Goal: Navigation & Orientation: Find specific page/section

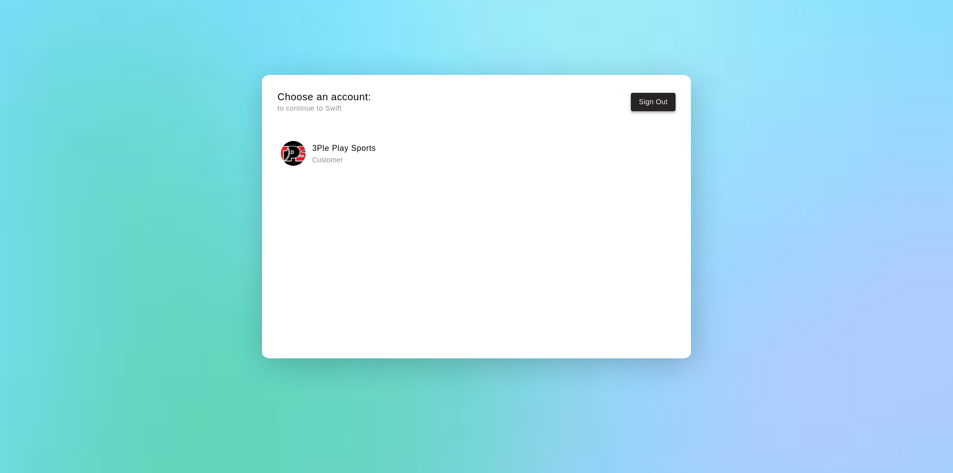
click at [650, 95] on button "Sign Out" at bounding box center [653, 102] width 45 height 18
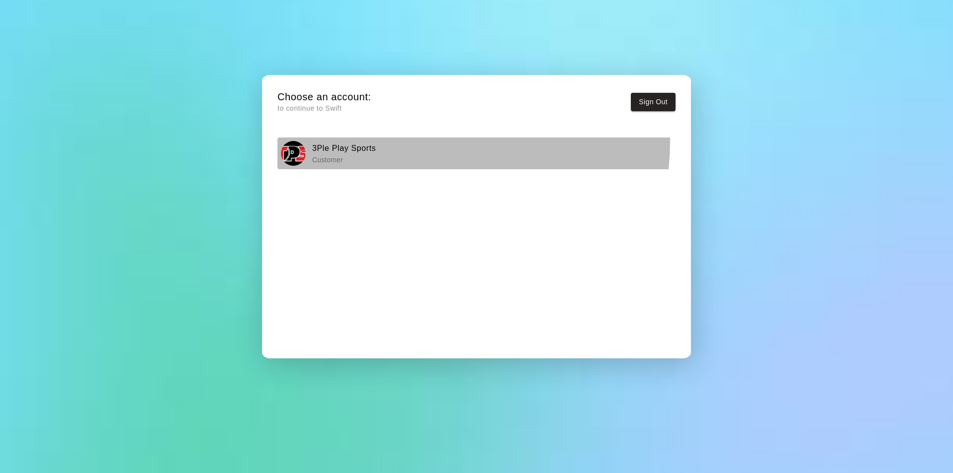
click at [427, 142] on div "3Ple Play Sports Customer" at bounding box center [477, 153] width 392 height 25
